Goal: Navigation & Orientation: Find specific page/section

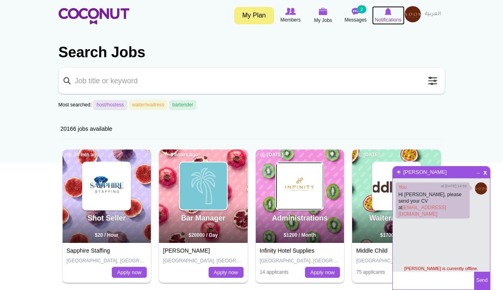
click at [392, 16] on span "Notifications" at bounding box center [388, 20] width 26 height 8
click at [486, 171] on span "x" at bounding box center [484, 172] width 7 height 6
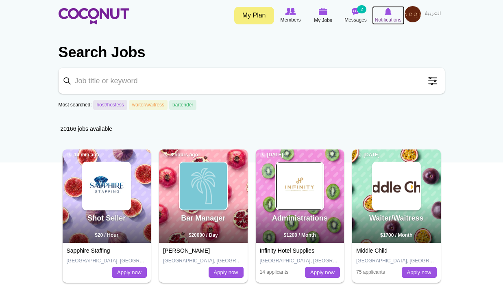
click at [384, 13] on img at bounding box center [387, 11] width 7 height 7
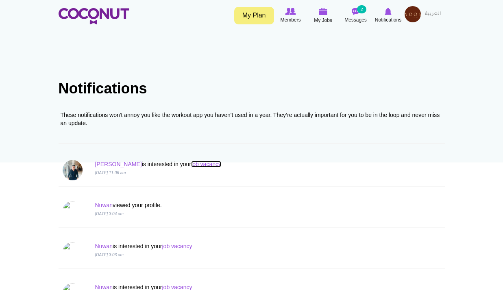
click at [191, 166] on link "job vacancy" at bounding box center [206, 164] width 30 height 6
click at [98, 161] on link "Jonathan" at bounding box center [118, 164] width 47 height 6
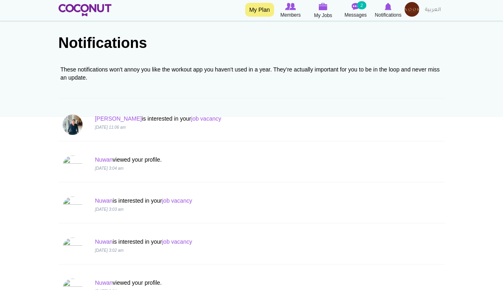
scroll to position [162, 0]
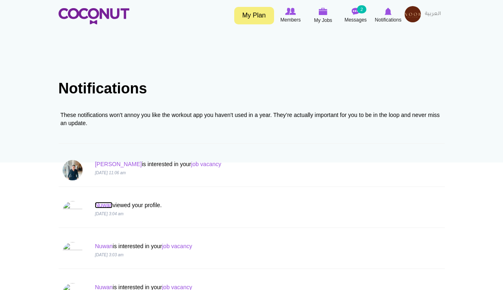
click at [107, 202] on link "Nuwan" at bounding box center [104, 205] width 18 height 6
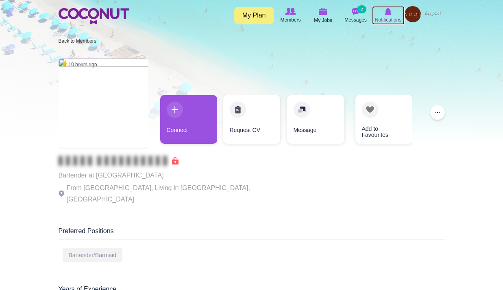
click at [392, 13] on icon at bounding box center [388, 11] width 31 height 9
